Goal: Information Seeking & Learning: Learn about a topic

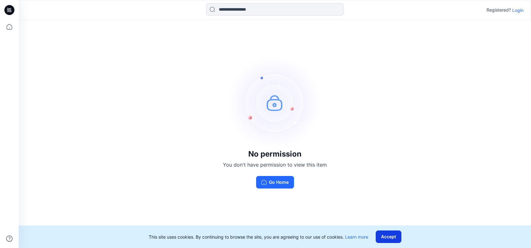
click at [393, 239] on button "Accept" at bounding box center [388, 236] width 26 height 13
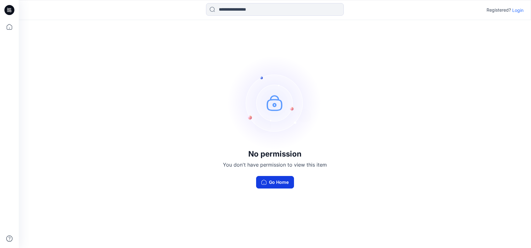
click at [284, 183] on button "Go Home" at bounding box center [275, 182] width 38 height 13
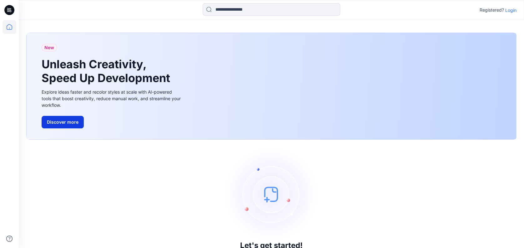
click at [65, 120] on button "Discover more" at bounding box center [63, 122] width 42 height 13
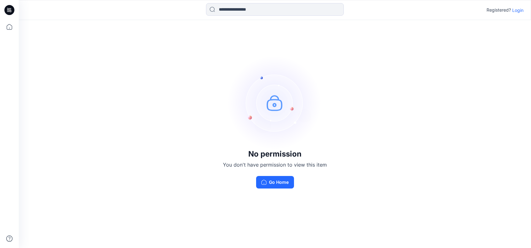
click at [279, 106] on img at bounding box center [275, 103] width 94 height 94
click at [278, 105] on img at bounding box center [275, 103] width 94 height 94
click at [278, 182] on button "Go Home" at bounding box center [275, 182] width 38 height 13
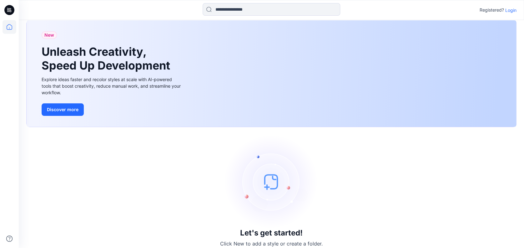
scroll to position [19, 0]
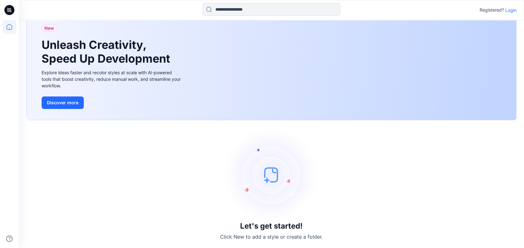
click at [511, 9] on p "Login" at bounding box center [511, 10] width 11 height 7
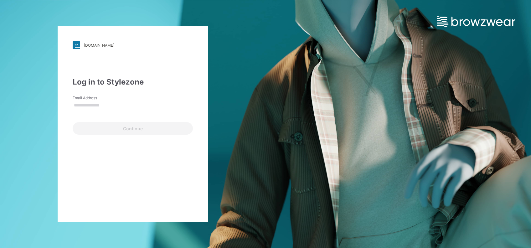
click at [86, 99] on label "Email Address" at bounding box center [95, 98] width 44 height 6
click at [86, 101] on input "Email Address" at bounding box center [133, 105] width 120 height 9
click at [84, 104] on input "Email Address" at bounding box center [133, 105] width 120 height 9
type input "**********"
drag, startPoint x: 151, startPoint y: 107, endPoint x: 60, endPoint y: 114, distance: 91.3
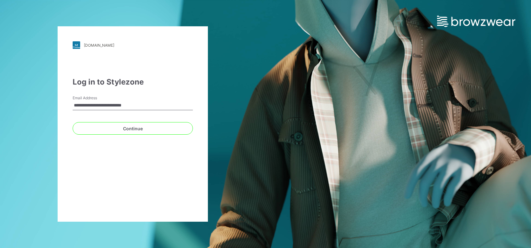
click at [60, 114] on div "**********" at bounding box center [133, 123] width 150 height 195
click at [74, 102] on input "Email Address" at bounding box center [133, 105] width 120 height 9
type input "**********"
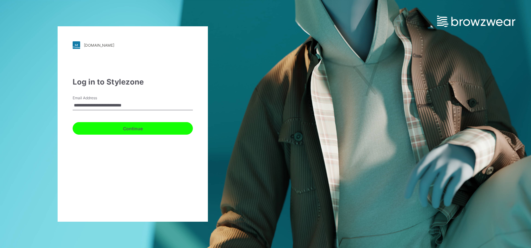
click at [140, 127] on button "Continue" at bounding box center [133, 128] width 120 height 13
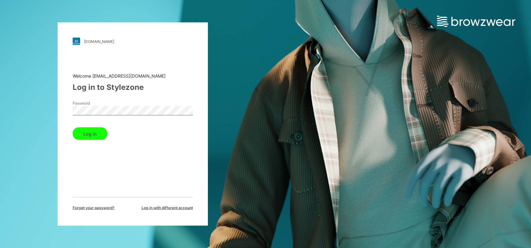
click at [92, 135] on button "Log in" at bounding box center [90, 133] width 35 height 13
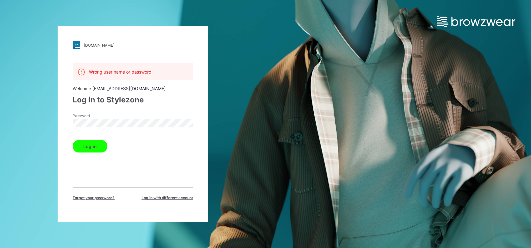
click at [96, 146] on button "Log in" at bounding box center [90, 146] width 35 height 13
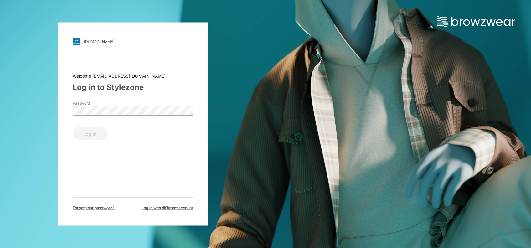
click at [89, 133] on div "Log in" at bounding box center [133, 132] width 120 height 15
click at [136, 99] on div "Welcome yeshmi.randike@pdsfar-east.com Log in to Stylezone Password Log in Forg…" at bounding box center [133, 142] width 120 height 138
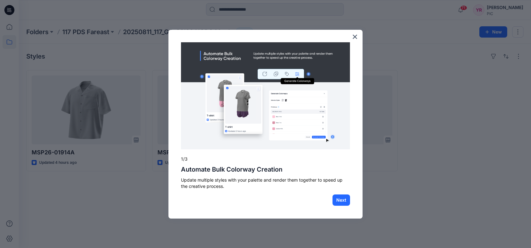
click at [355, 38] on button "×" at bounding box center [355, 37] width 6 height 10
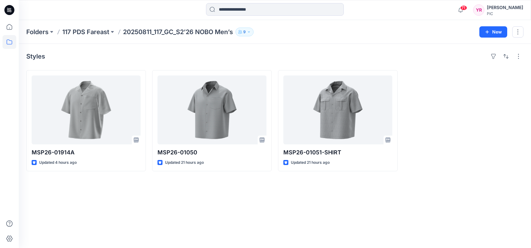
click at [270, 225] on div "Styles MSP26-01914A Updated 4 hours ago MSP26-01050 Updated 21 hours ago MSP26-…" at bounding box center [275, 146] width 512 height 204
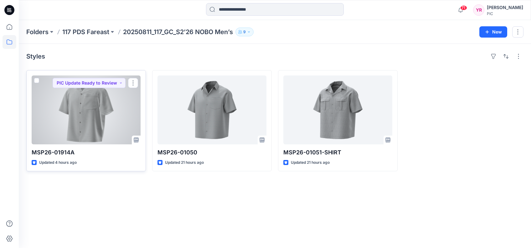
click at [94, 120] on div at bounding box center [86, 109] width 109 height 69
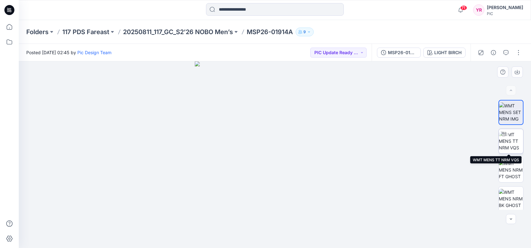
click at [513, 135] on img at bounding box center [510, 141] width 24 height 20
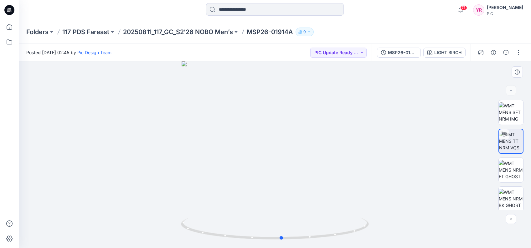
drag, startPoint x: 275, startPoint y: 238, endPoint x: 467, endPoint y: 195, distance: 196.6
click at [469, 195] on div at bounding box center [275, 154] width 512 height 186
click at [513, 167] on img at bounding box center [510, 170] width 24 height 20
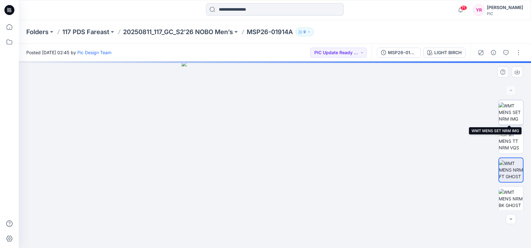
click at [511, 105] on img at bounding box center [510, 112] width 24 height 20
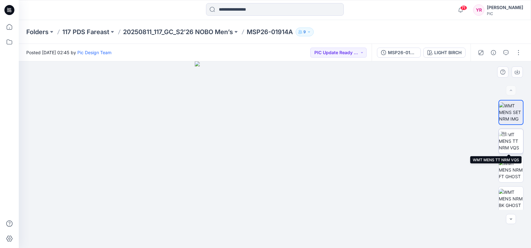
click at [507, 133] on img at bounding box center [510, 141] width 24 height 20
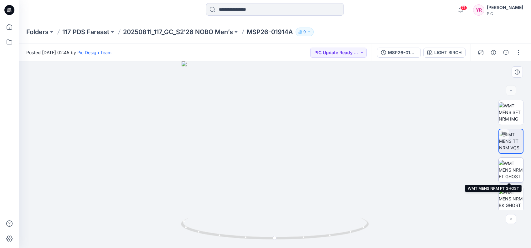
click at [516, 168] on img at bounding box center [510, 170] width 24 height 20
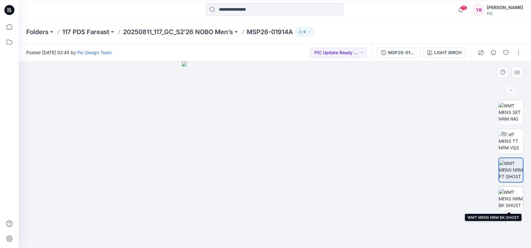
click at [514, 198] on img at bounding box center [510, 199] width 24 height 20
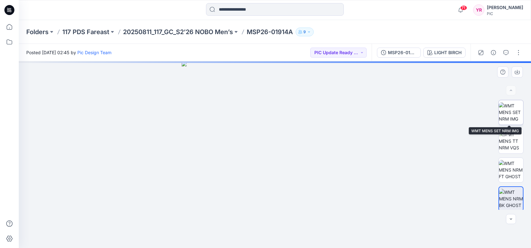
click at [506, 103] on img at bounding box center [510, 112] width 24 height 20
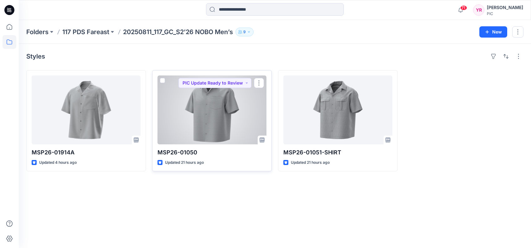
click at [241, 125] on div at bounding box center [211, 109] width 109 height 69
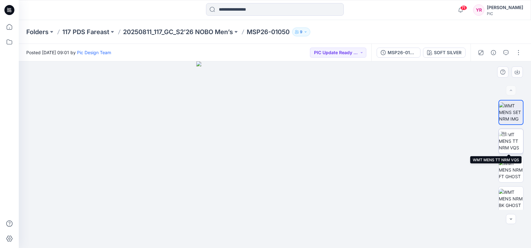
click at [503, 138] on div at bounding box center [503, 134] width 10 height 10
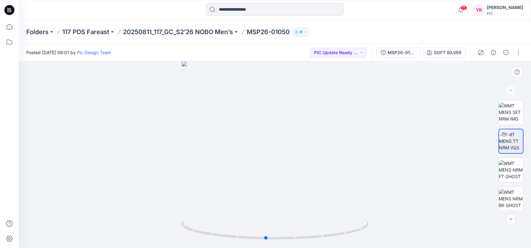
drag, startPoint x: 276, startPoint y: 241, endPoint x: 455, endPoint y: 117, distance: 217.4
click at [455, 117] on div at bounding box center [275, 154] width 512 height 186
click at [514, 108] on img at bounding box center [510, 112] width 24 height 20
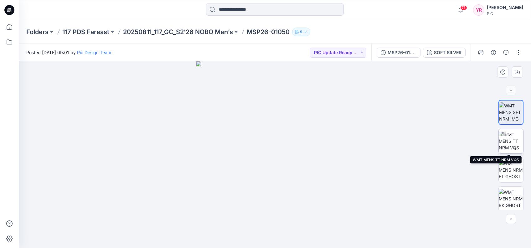
click at [513, 145] on img at bounding box center [510, 141] width 24 height 20
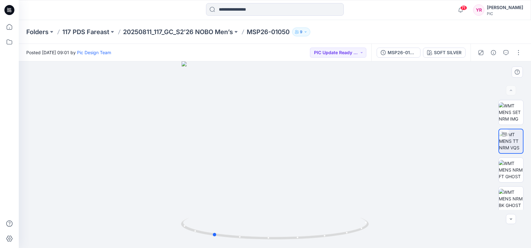
drag, startPoint x: 277, startPoint y: 241, endPoint x: 402, endPoint y: 219, distance: 127.0
click at [402, 219] on div at bounding box center [275, 154] width 512 height 186
click at [516, 165] on img at bounding box center [510, 170] width 24 height 20
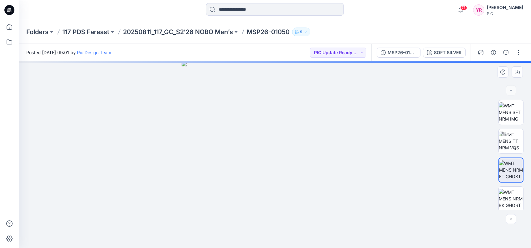
click at [513, 165] on img at bounding box center [511, 170] width 24 height 20
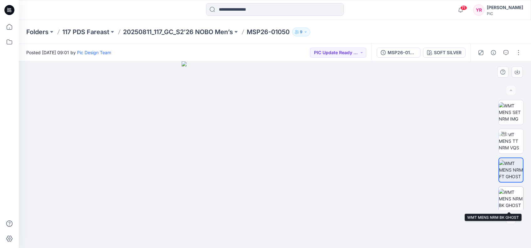
click at [514, 207] on img at bounding box center [510, 199] width 24 height 20
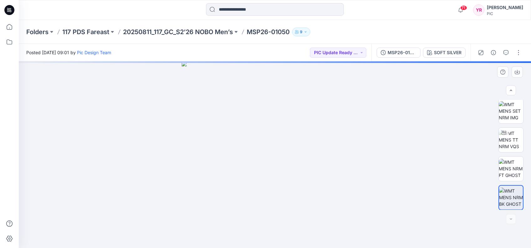
scroll to position [2, 0]
click at [511, 167] on img at bounding box center [510, 168] width 24 height 20
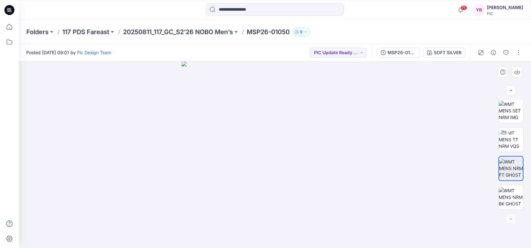
click at [279, 169] on img at bounding box center [274, 154] width 186 height 186
click at [512, 120] on img at bounding box center [510, 111] width 24 height 20
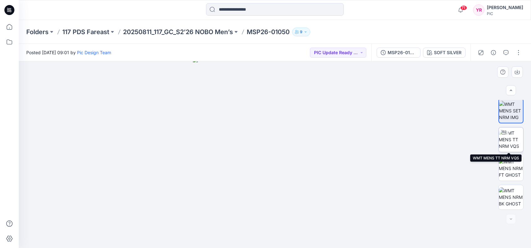
click at [517, 136] on img at bounding box center [510, 140] width 24 height 20
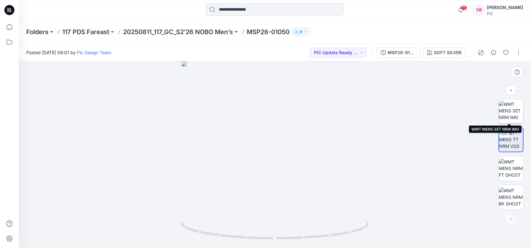
click at [510, 117] on img at bounding box center [510, 111] width 24 height 20
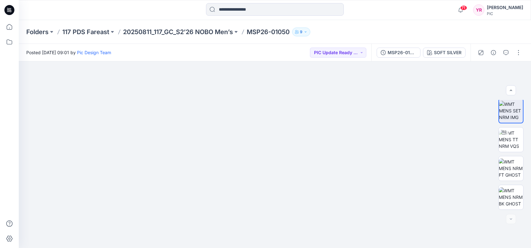
drag, startPoint x: 307, startPoint y: 191, endPoint x: 258, endPoint y: 23, distance: 175.4
click at [258, 23] on div "Folders 117 PDS Fareast 20250811_117_GC_S2’26 NOBO Men’s MSP26-01050 9 Posted […" at bounding box center [275, 134] width 512 height 228
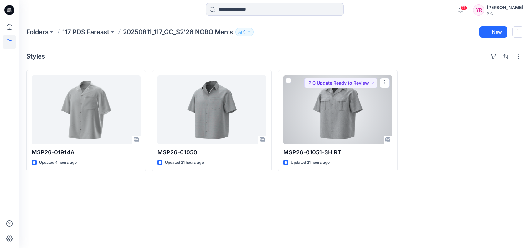
click at [363, 124] on div at bounding box center [337, 109] width 109 height 69
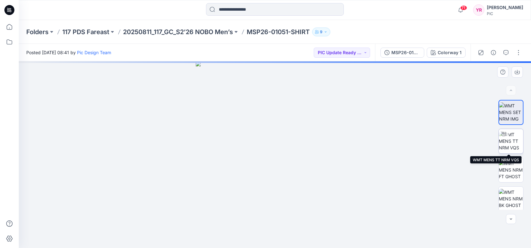
click at [513, 141] on img at bounding box center [510, 141] width 24 height 20
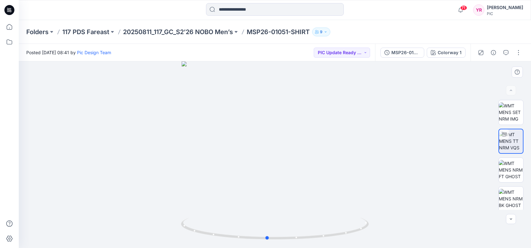
drag, startPoint x: 276, startPoint y: 240, endPoint x: 268, endPoint y: 136, distance: 104.8
click at [268, 136] on div at bounding box center [275, 154] width 512 height 186
drag, startPoint x: 282, startPoint y: 111, endPoint x: 255, endPoint y: 135, distance: 35.9
click at [255, 135] on img at bounding box center [247, 69] width 575 height 358
click at [461, 152] on img at bounding box center [275, 107] width 403 height 282
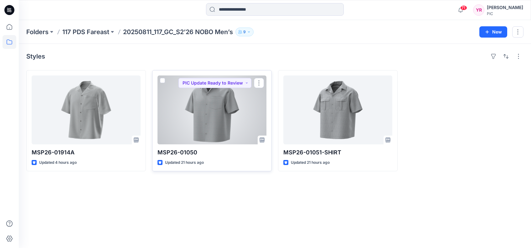
click at [227, 127] on div at bounding box center [211, 109] width 109 height 69
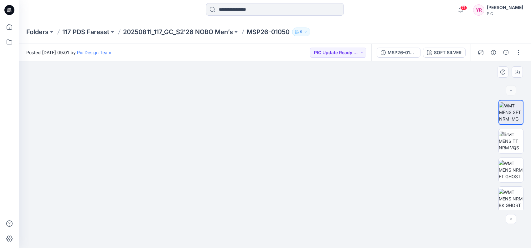
drag, startPoint x: 241, startPoint y: 195, endPoint x: 143, endPoint y: 64, distance: 163.2
click at [143, 64] on div at bounding box center [275, 154] width 512 height 186
click at [230, 130] on img at bounding box center [274, 114] width 225 height 267
